Goal: Task Accomplishment & Management: Use online tool/utility

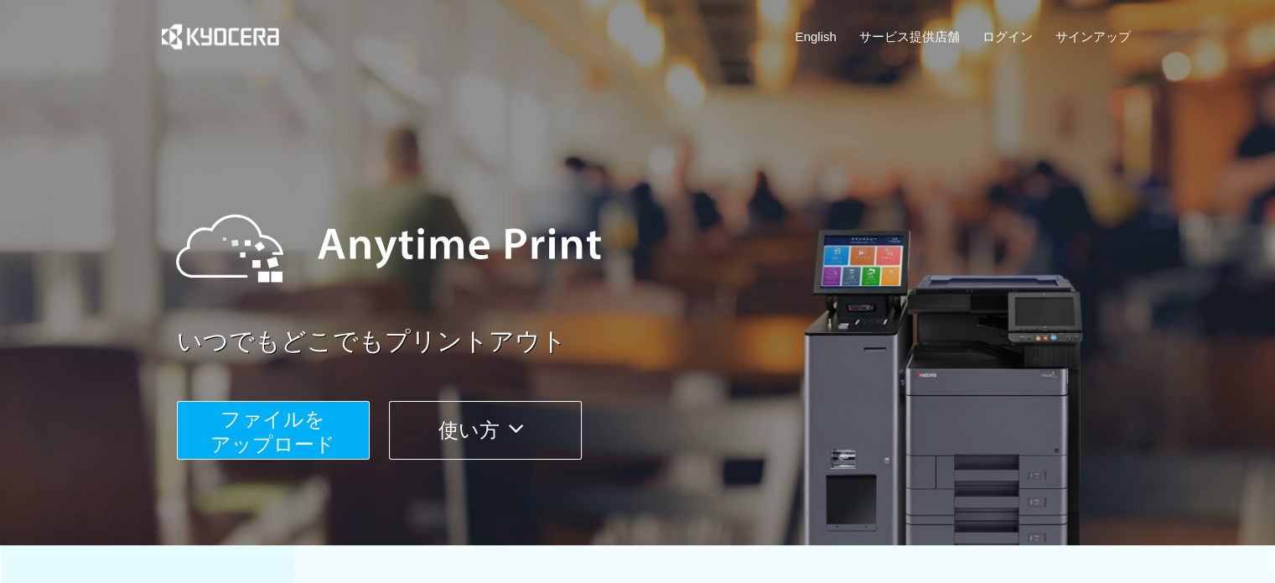
scroll to position [188, 0]
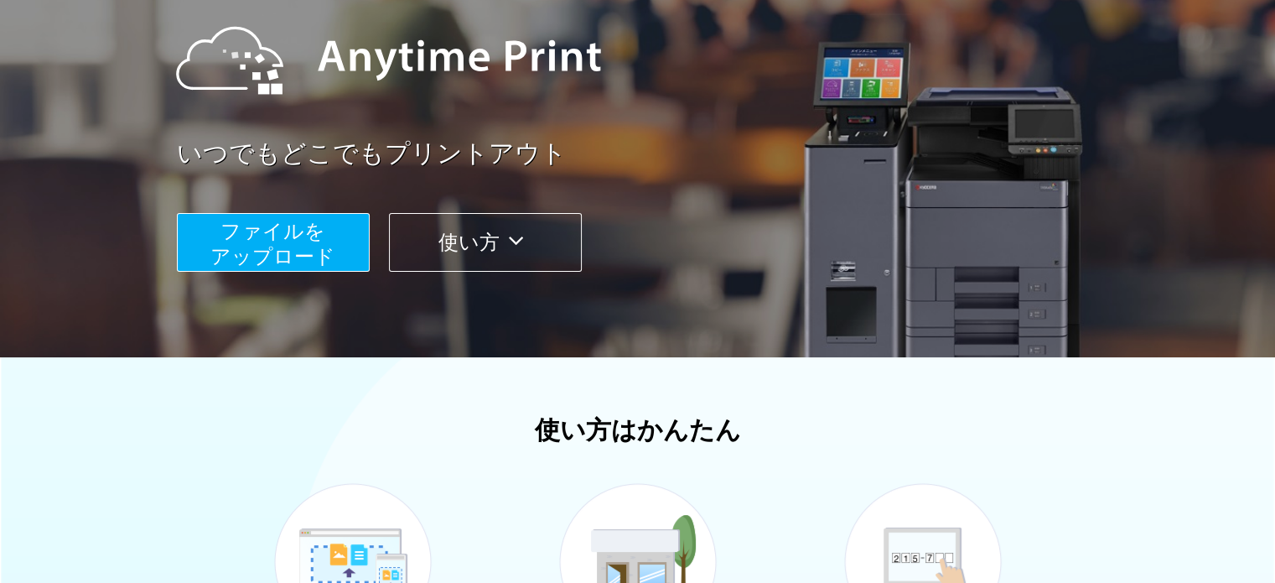
click at [284, 254] on span "ファイルを ​​アップロード" at bounding box center [272, 244] width 125 height 48
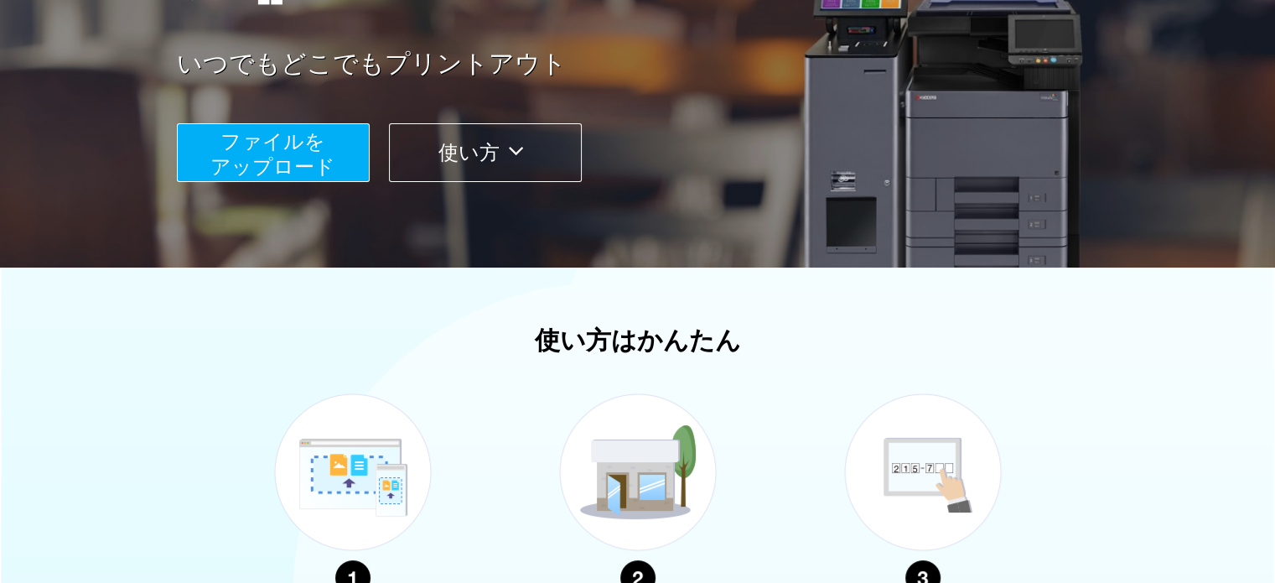
scroll to position [278, 0]
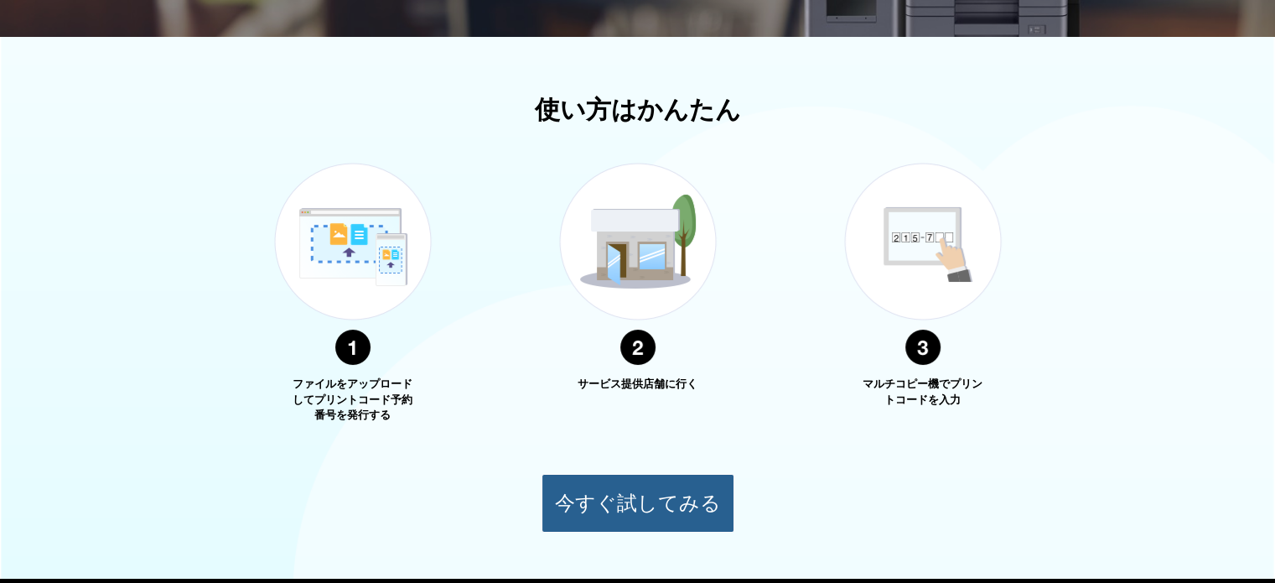
click at [603, 485] on button "今すぐ試してみる" at bounding box center [638, 503] width 193 height 59
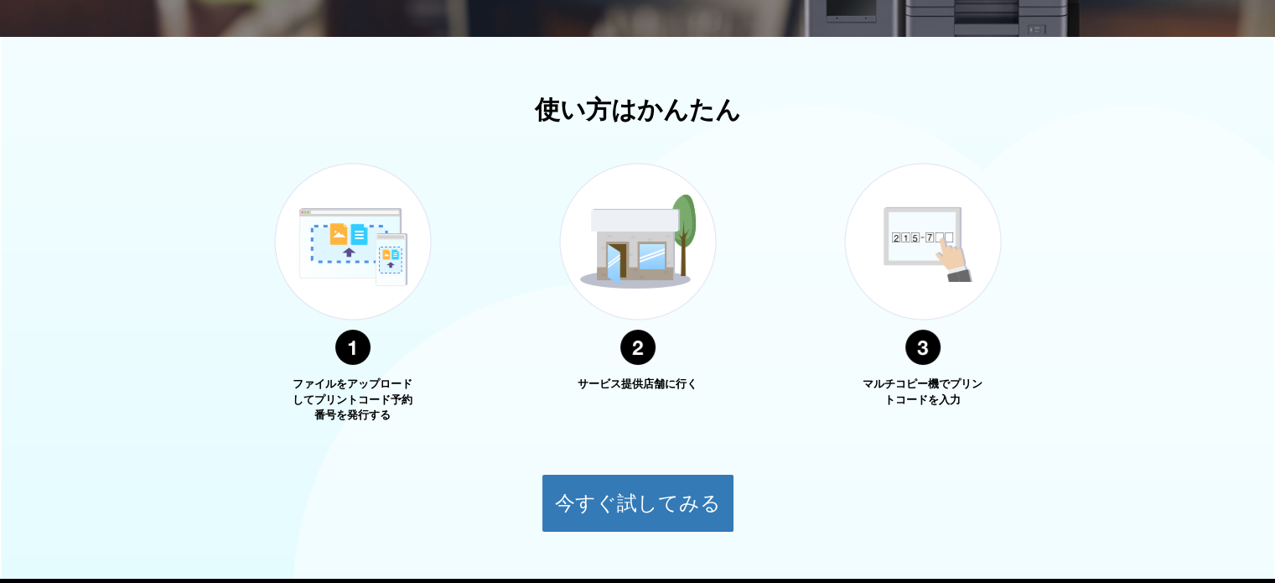
scroll to position [106, 0]
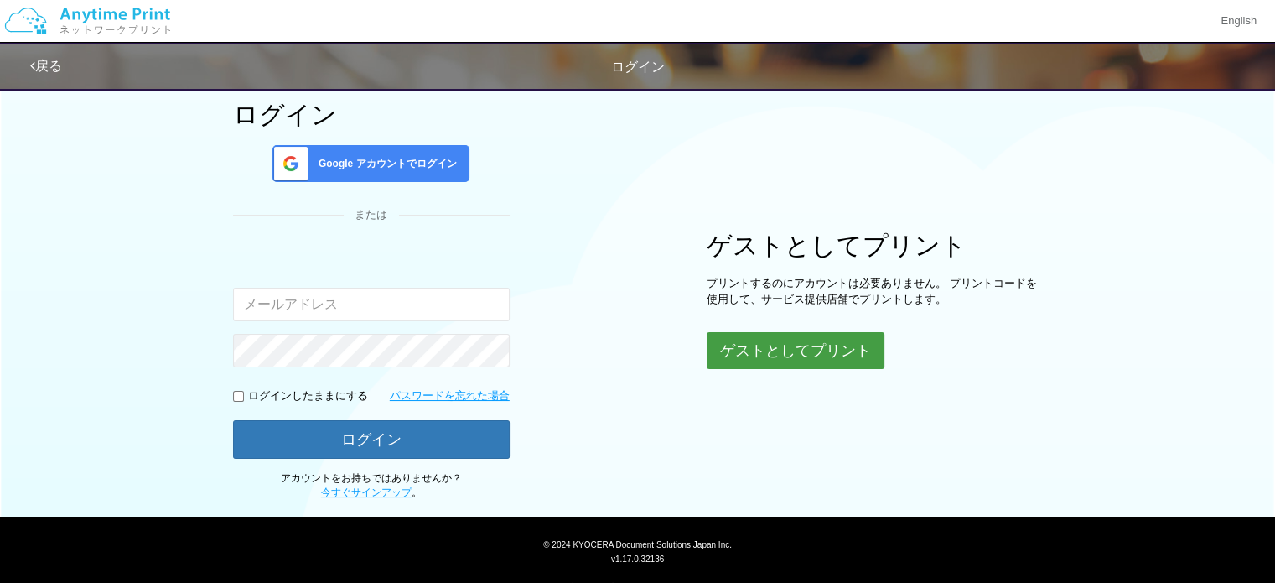
click at [776, 349] on button "ゲストとしてプリント" at bounding box center [796, 350] width 178 height 37
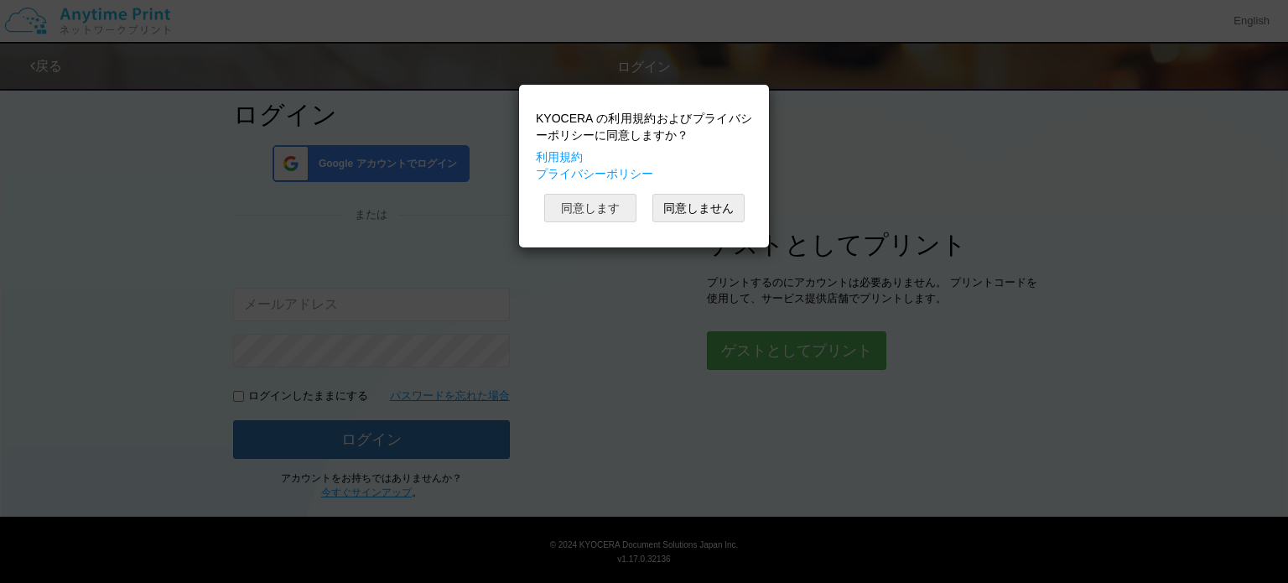
click at [587, 204] on button "同意します" at bounding box center [590, 208] width 92 height 29
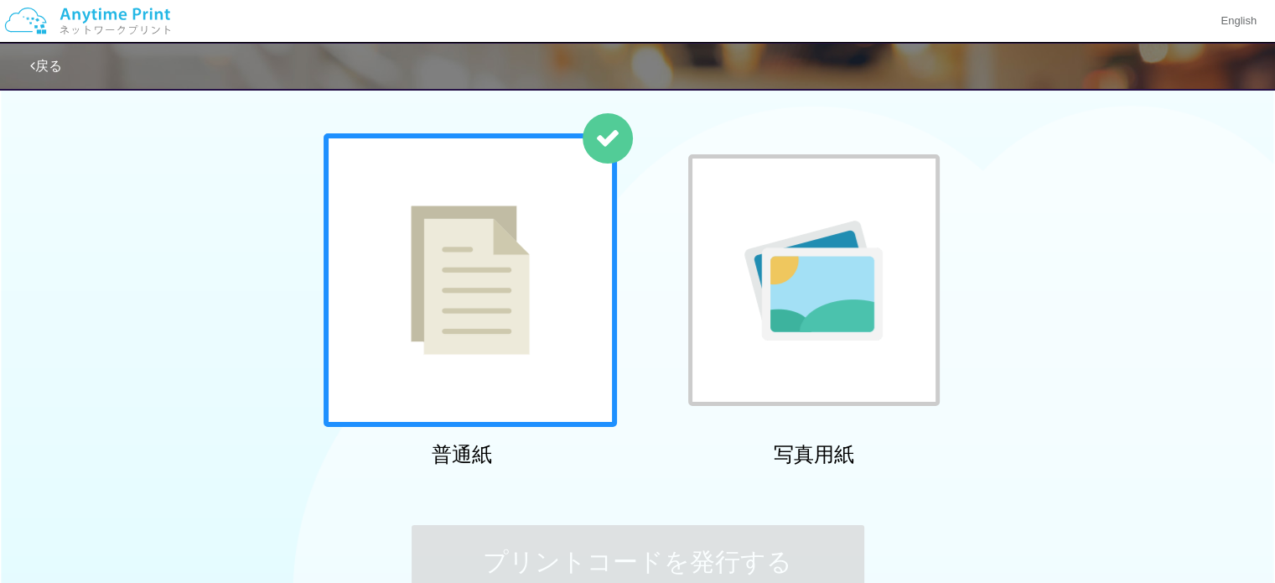
scroll to position [350, 0]
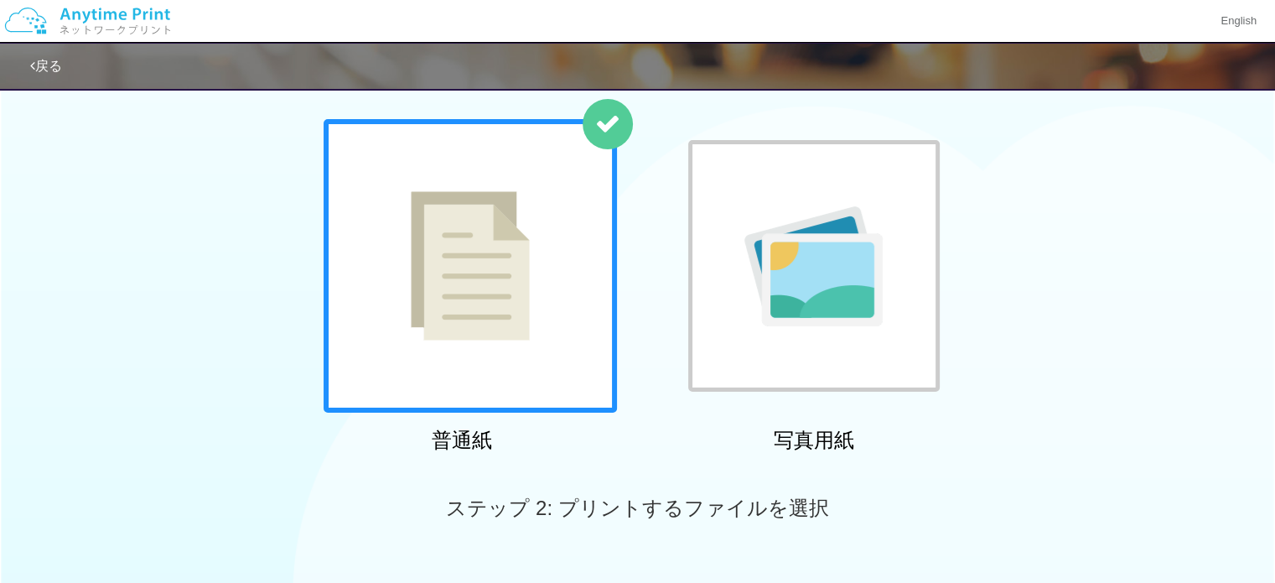
scroll to position [78, 0]
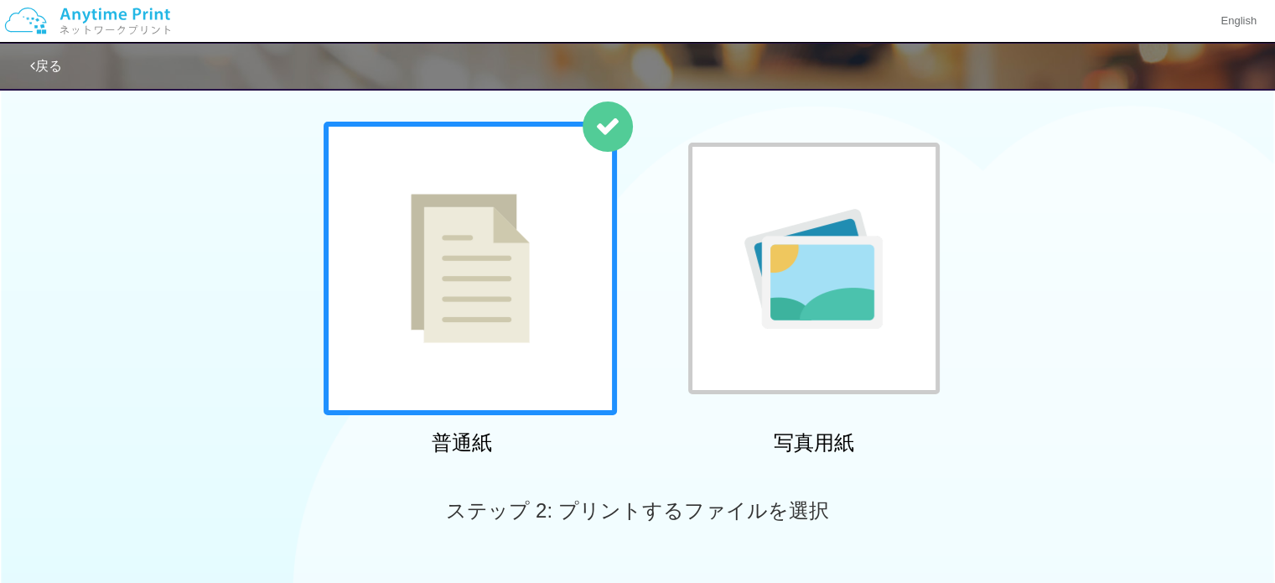
click at [590, 178] on div at bounding box center [470, 268] width 293 height 293
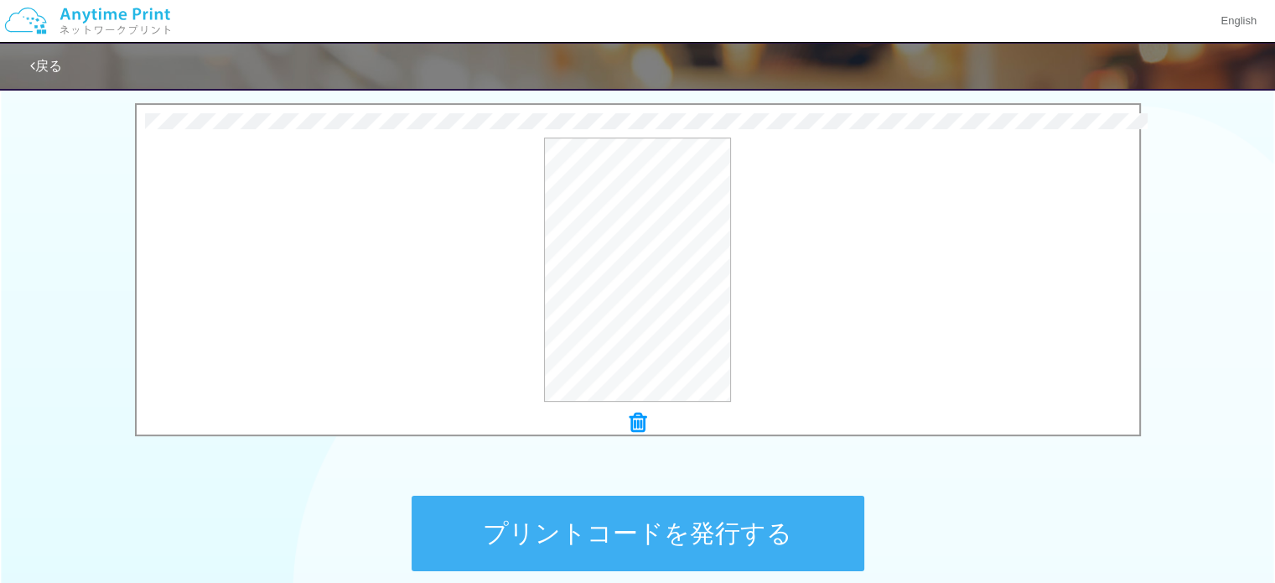
scroll to position [573, 0]
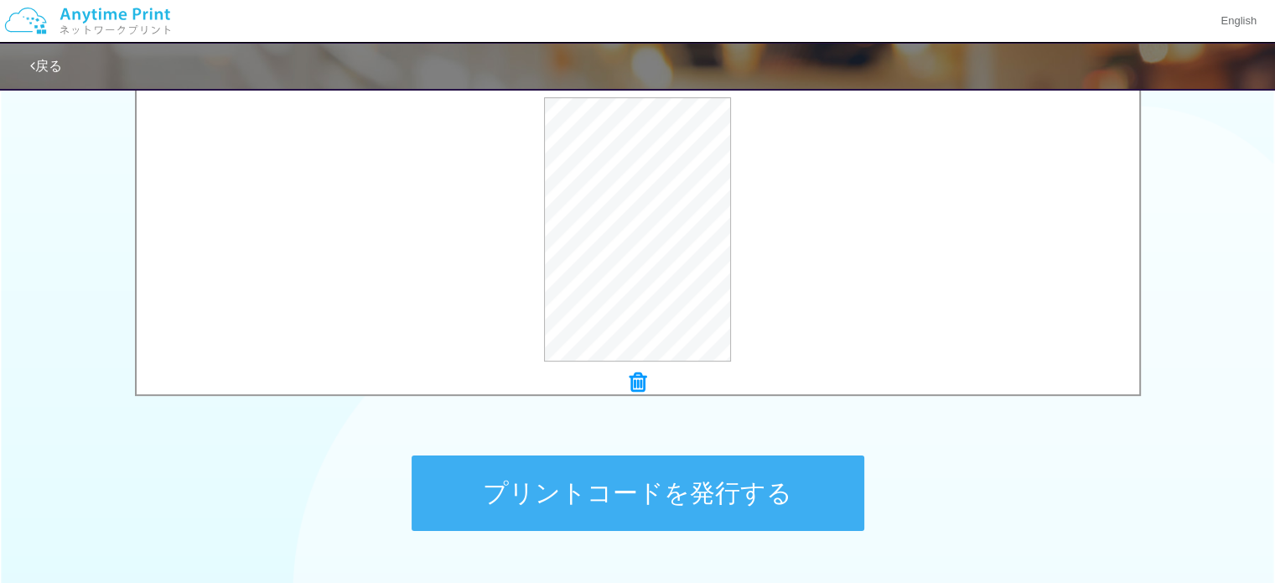
click at [644, 473] on button "プリントコードを発行する" at bounding box center [638, 492] width 453 height 75
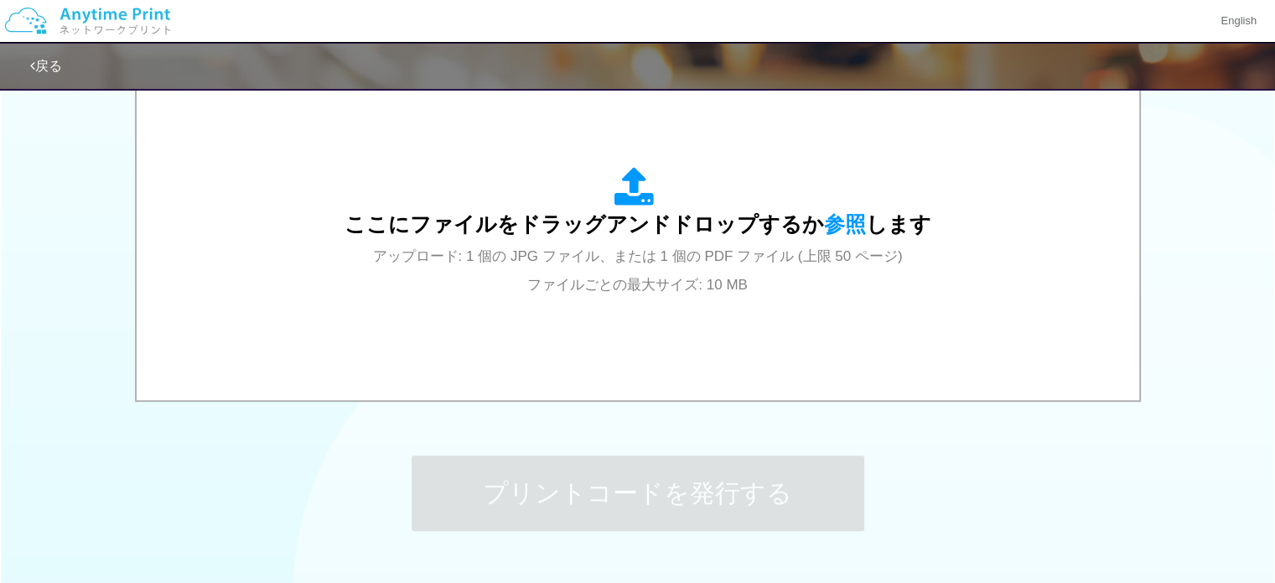
scroll to position [0, 0]
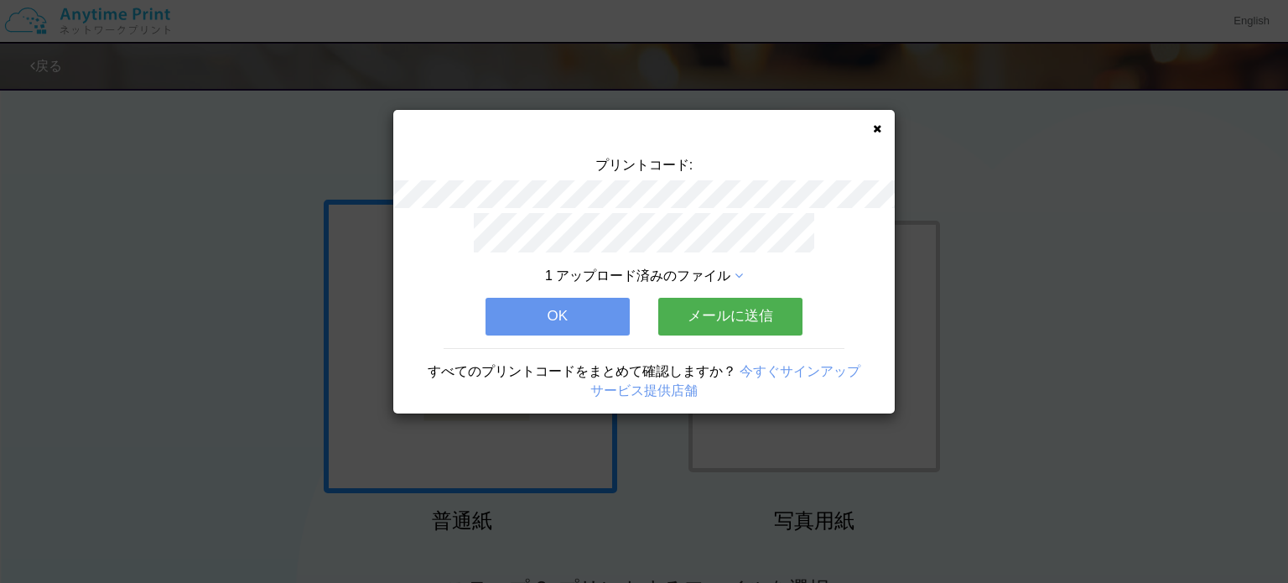
click at [590, 318] on button "OK" at bounding box center [557, 316] width 144 height 37
